Goal: Task Accomplishment & Management: Manage account settings

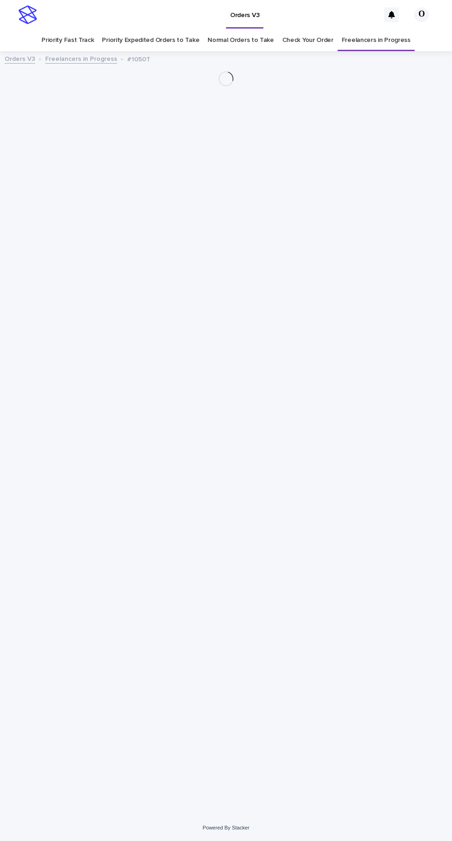
scroll to position [29, 0]
click at [380, 29] on link "Freelancers in Progress" at bounding box center [376, 40] width 69 height 22
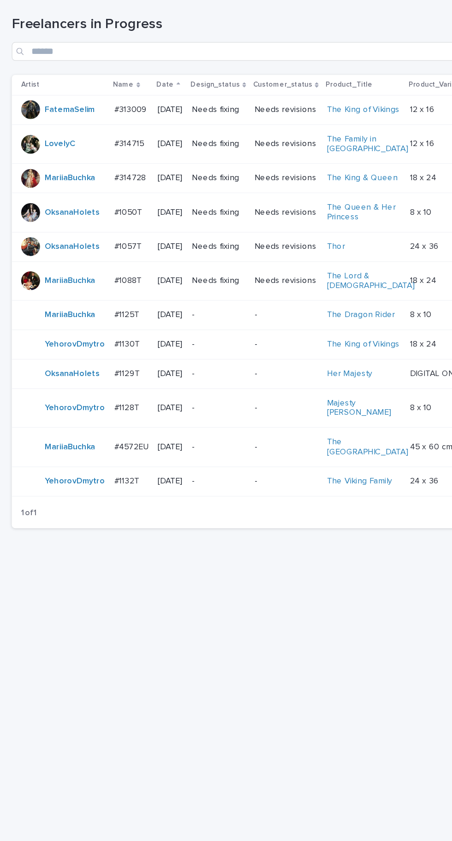
click at [95, 424] on div "#1129T #1129T" at bounding box center [102, 425] width 27 height 15
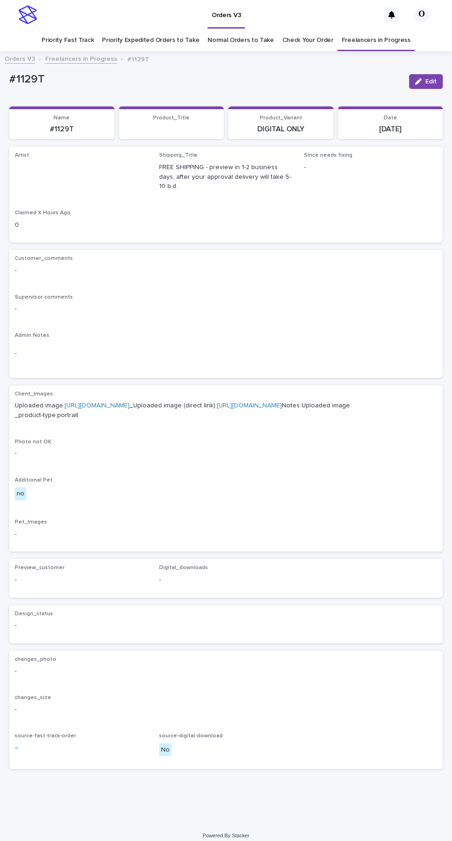
scroll to position [29, 0]
click at [217, 402] on link "[URL][DOMAIN_NAME]" at bounding box center [249, 405] width 65 height 6
click at [130, 402] on link "[URL][DOMAIN_NAME]" at bounding box center [97, 405] width 65 height 6
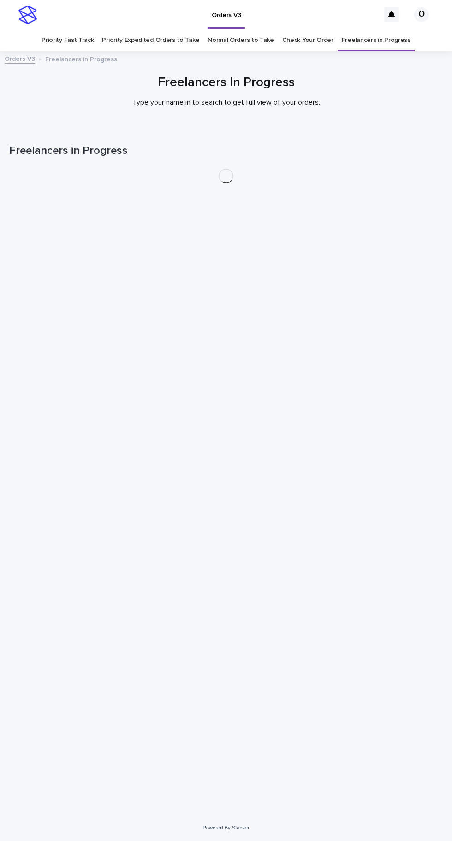
scroll to position [29, 0]
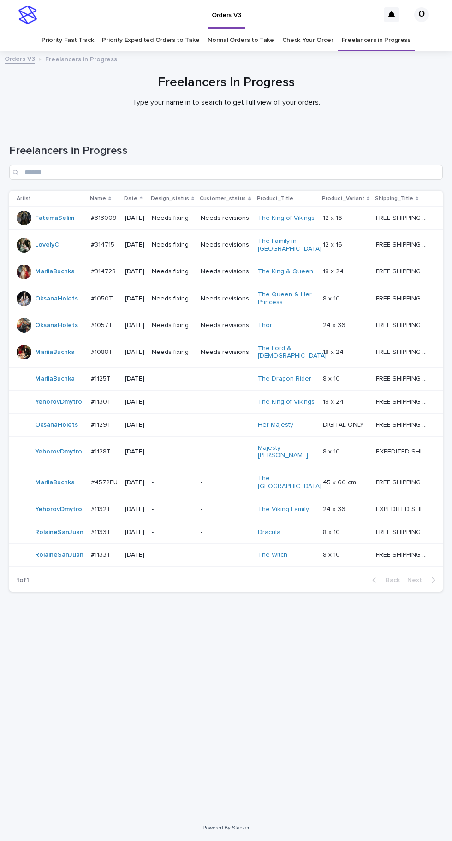
click at [114, 421] on p at bounding box center [104, 425] width 27 height 8
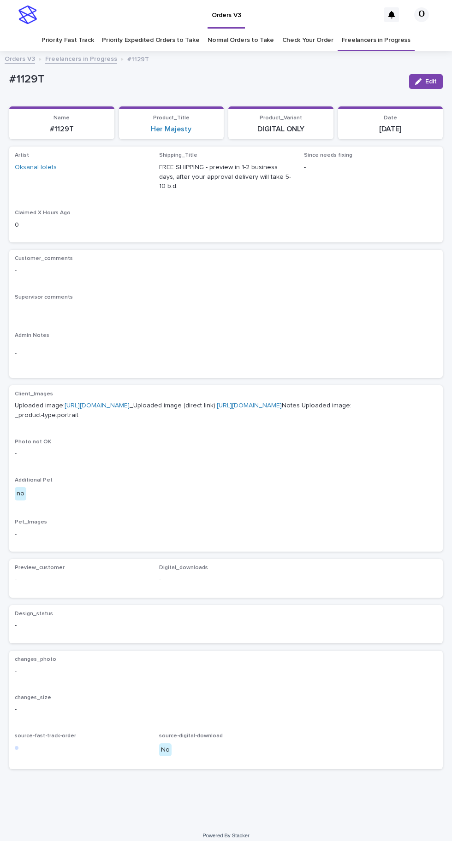
click at [418, 78] on icon "button" at bounding box center [418, 81] width 6 height 6
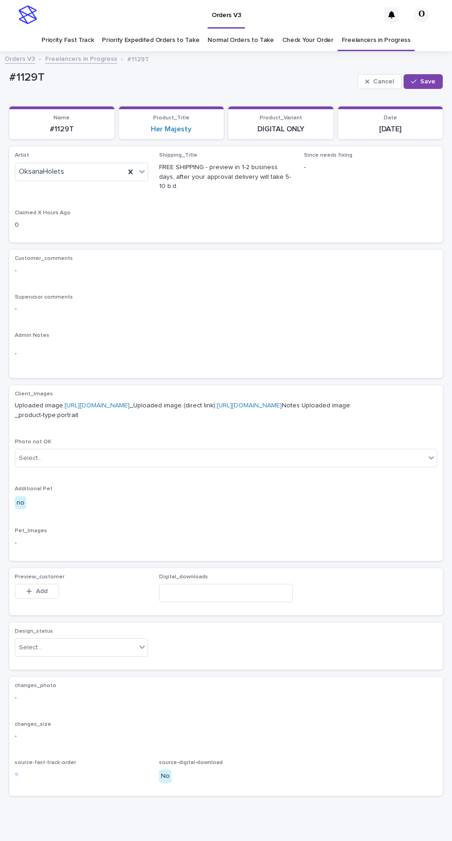
click at [130, 170] on icon at bounding box center [131, 172] width 4 height 5
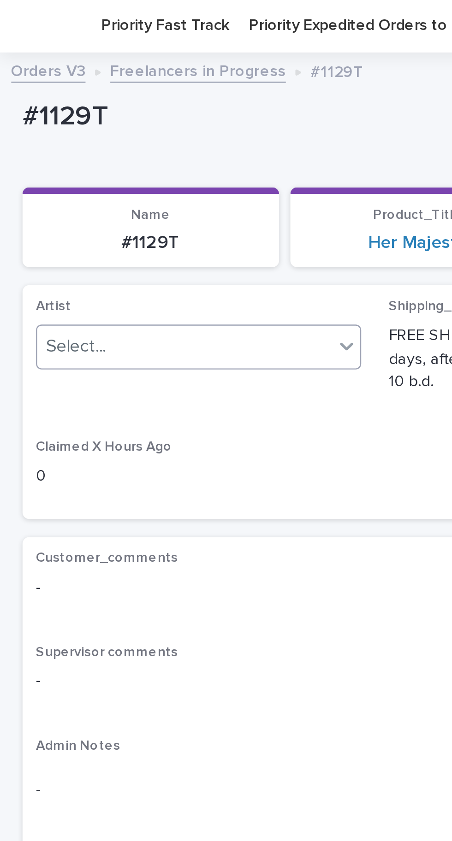
type input "*"
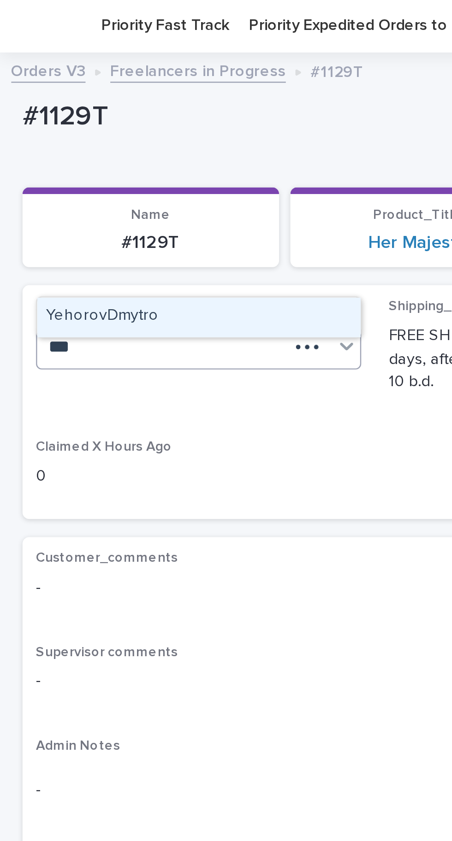
type input "***"
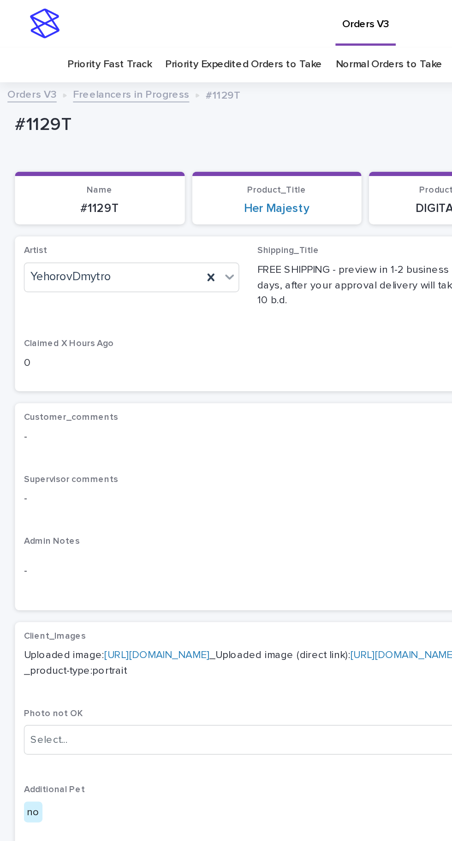
scroll to position [1, 0]
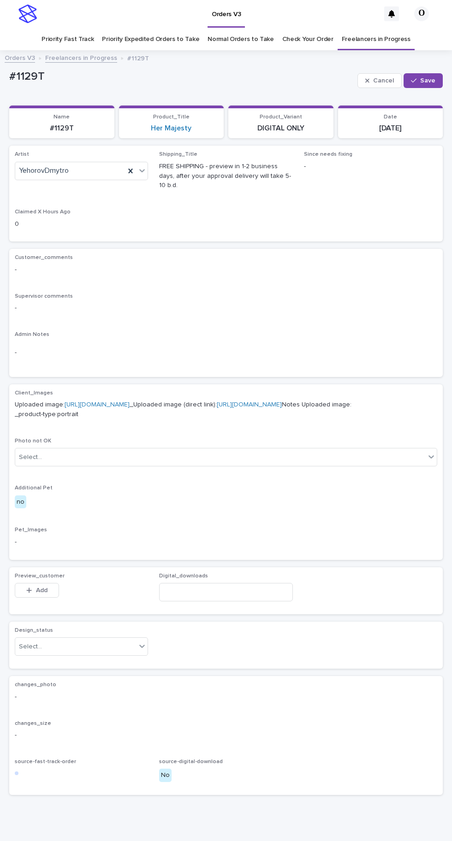
click at [148, 384] on div "Client_Images Uploaded image: [URL][DOMAIN_NAME] _Uploaded image (direct link):…" at bounding box center [225, 472] width 433 height 176
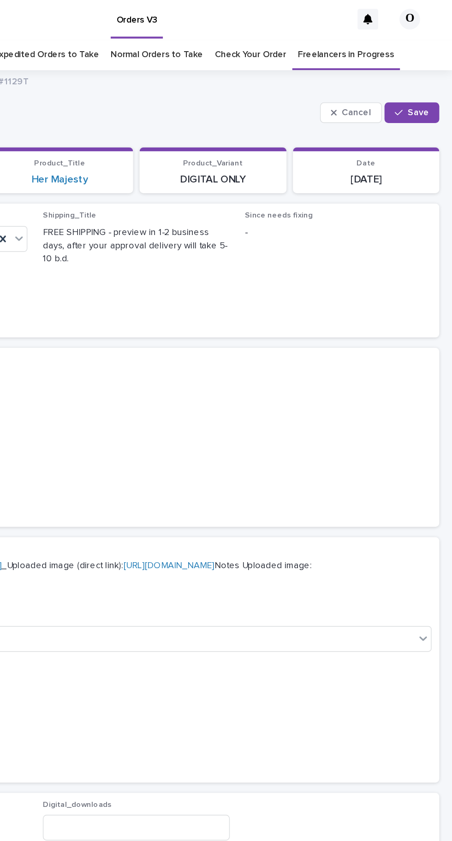
scroll to position [0, 0]
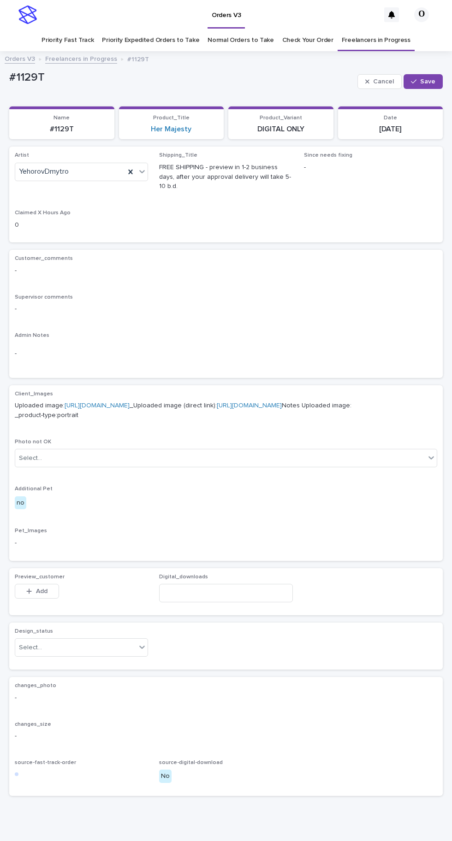
click at [430, 78] on span "Save" at bounding box center [427, 81] width 15 height 6
